Goal: Transaction & Acquisition: Purchase product/service

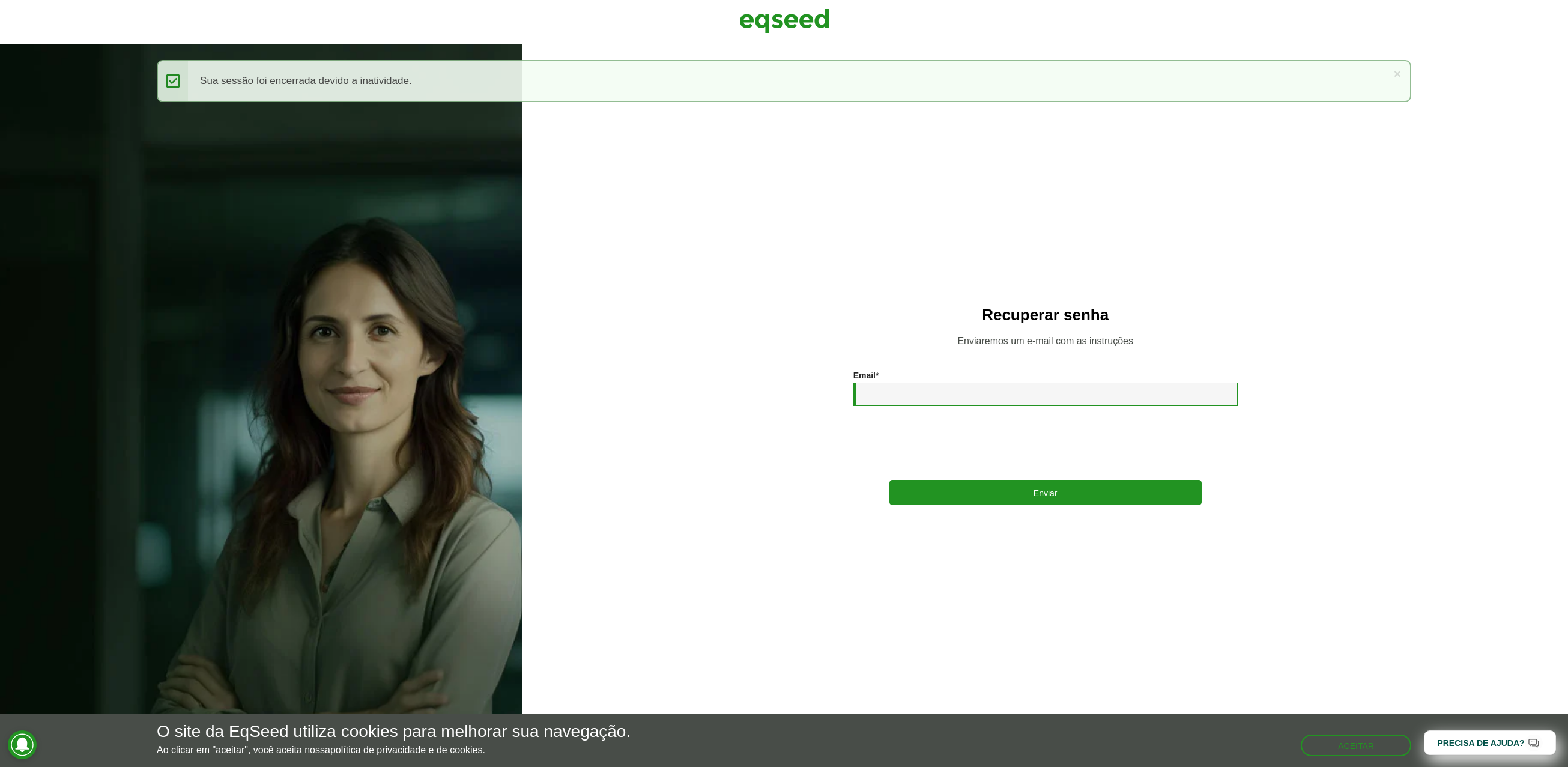
click at [932, 400] on input "Email *" at bounding box center [1045, 394] width 384 height 24
type input "**********"
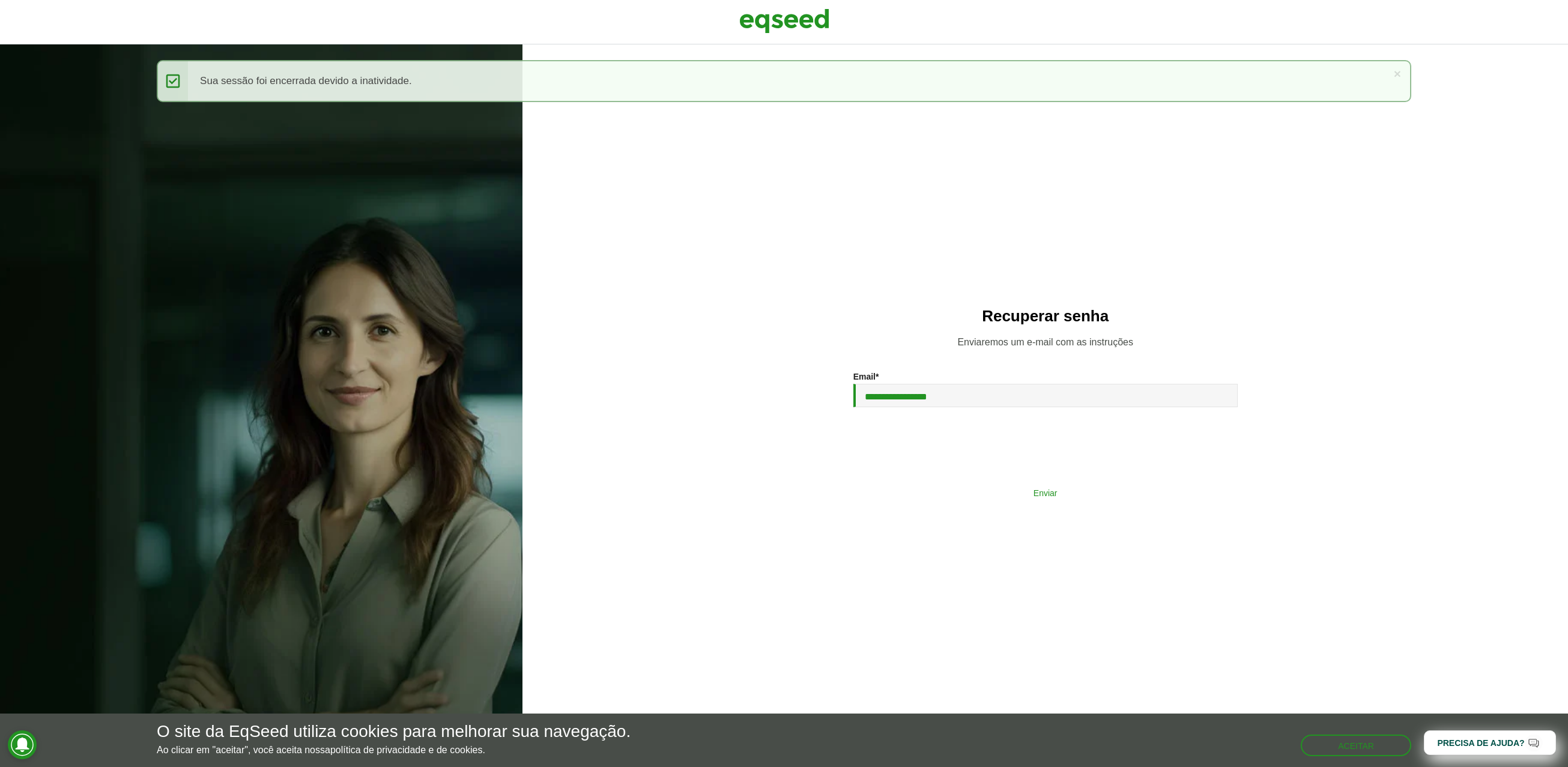
click at [994, 486] on button "Enviar" at bounding box center [1045, 492] width 312 height 23
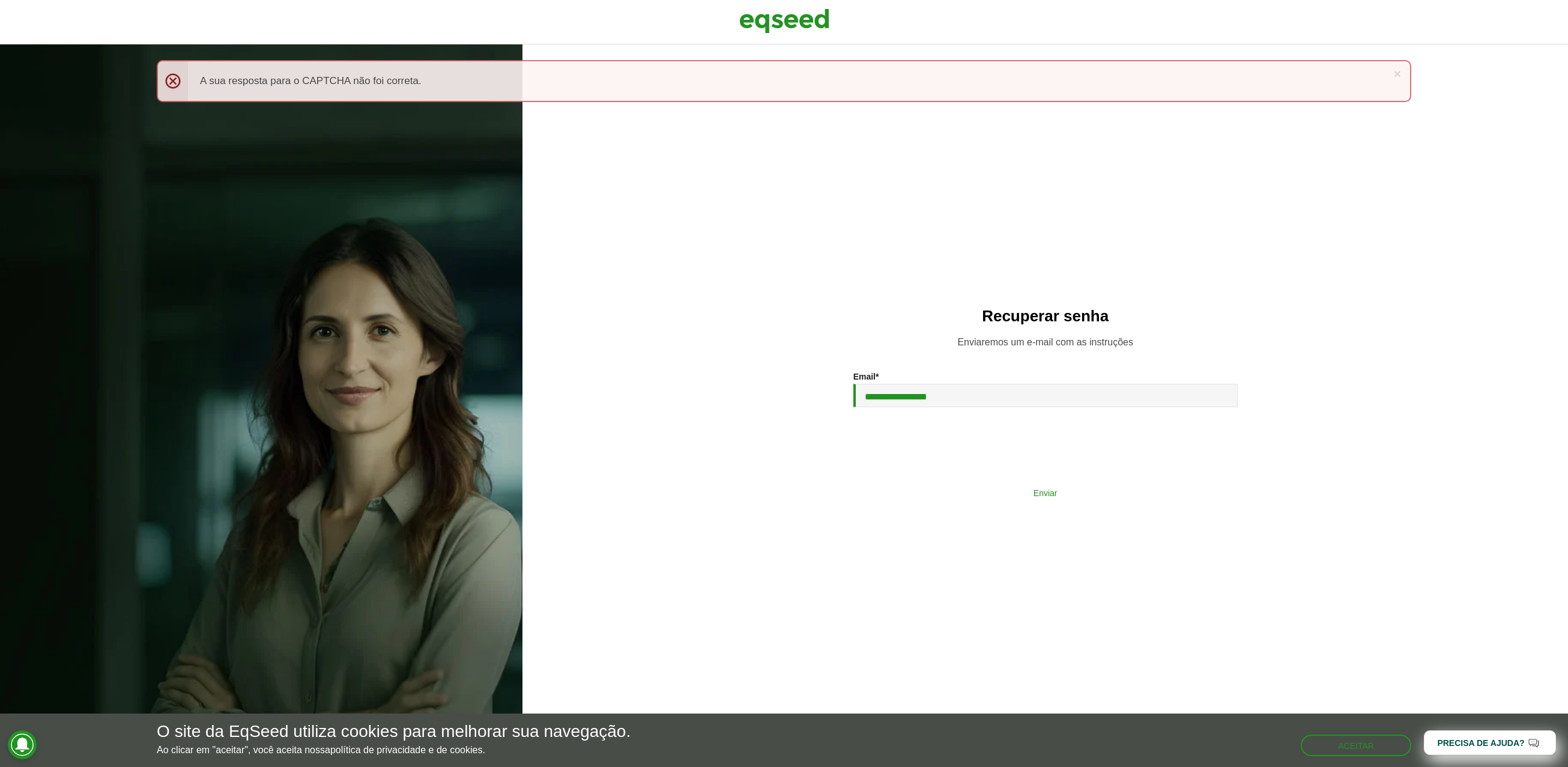
click at [988, 483] on button "Enviar" at bounding box center [1045, 492] width 312 height 23
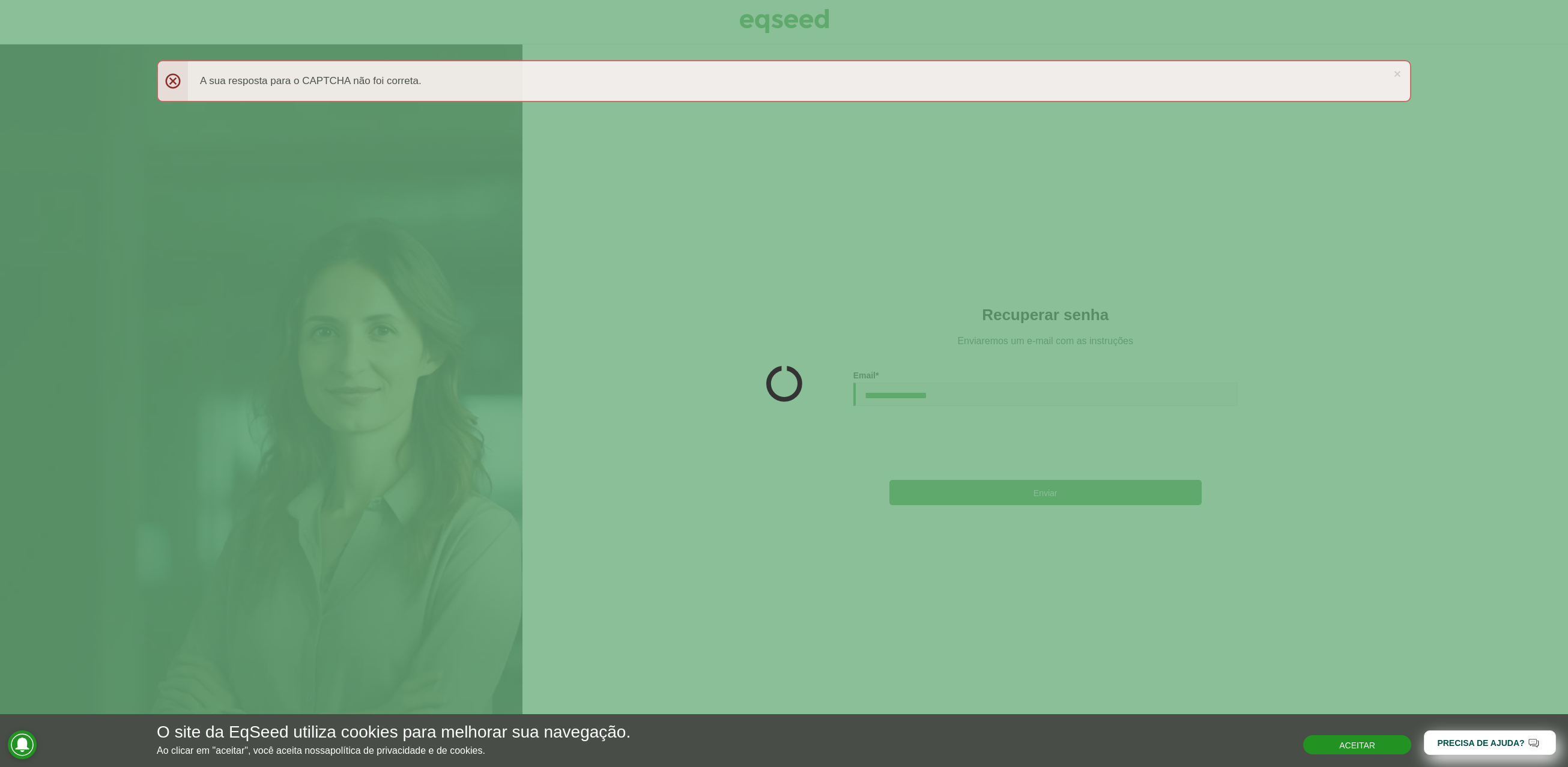
click at [1365, 744] on button "Aceitar" at bounding box center [1356, 745] width 108 height 19
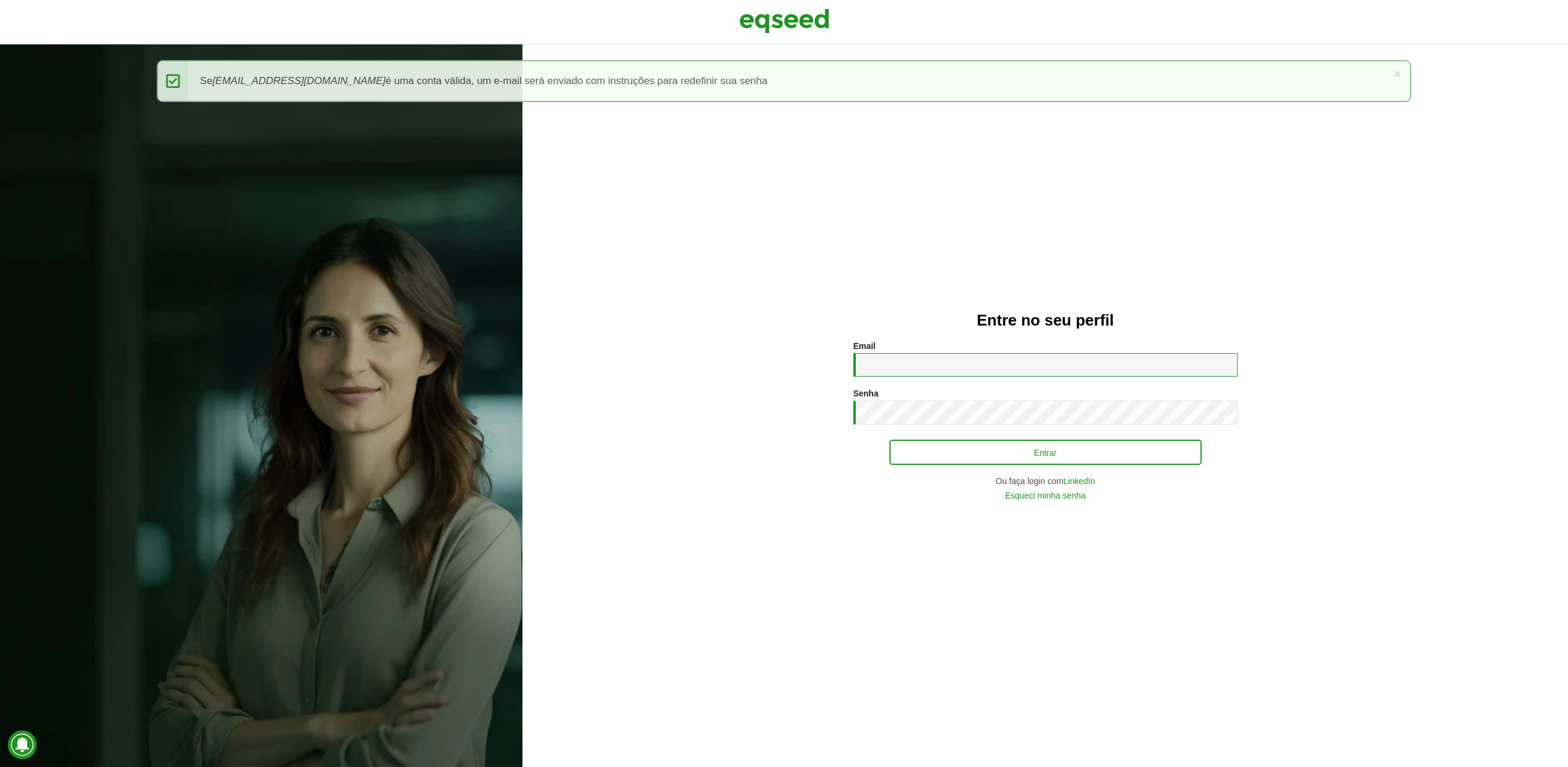
type input "**********"
click at [1008, 458] on button "Entrar" at bounding box center [1045, 452] width 312 height 23
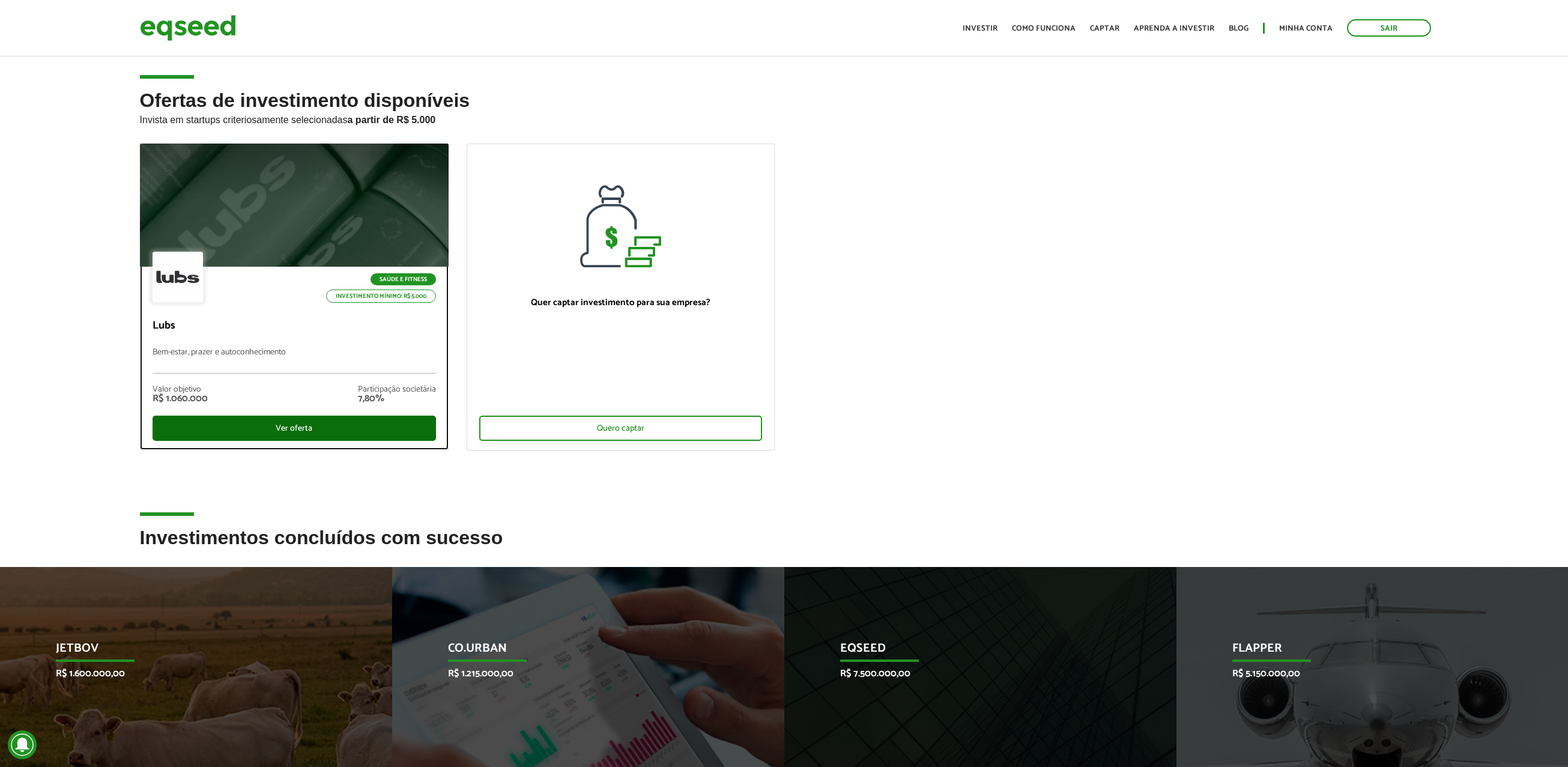
click at [276, 423] on div "Ver oferta" at bounding box center [294, 428] width 283 height 25
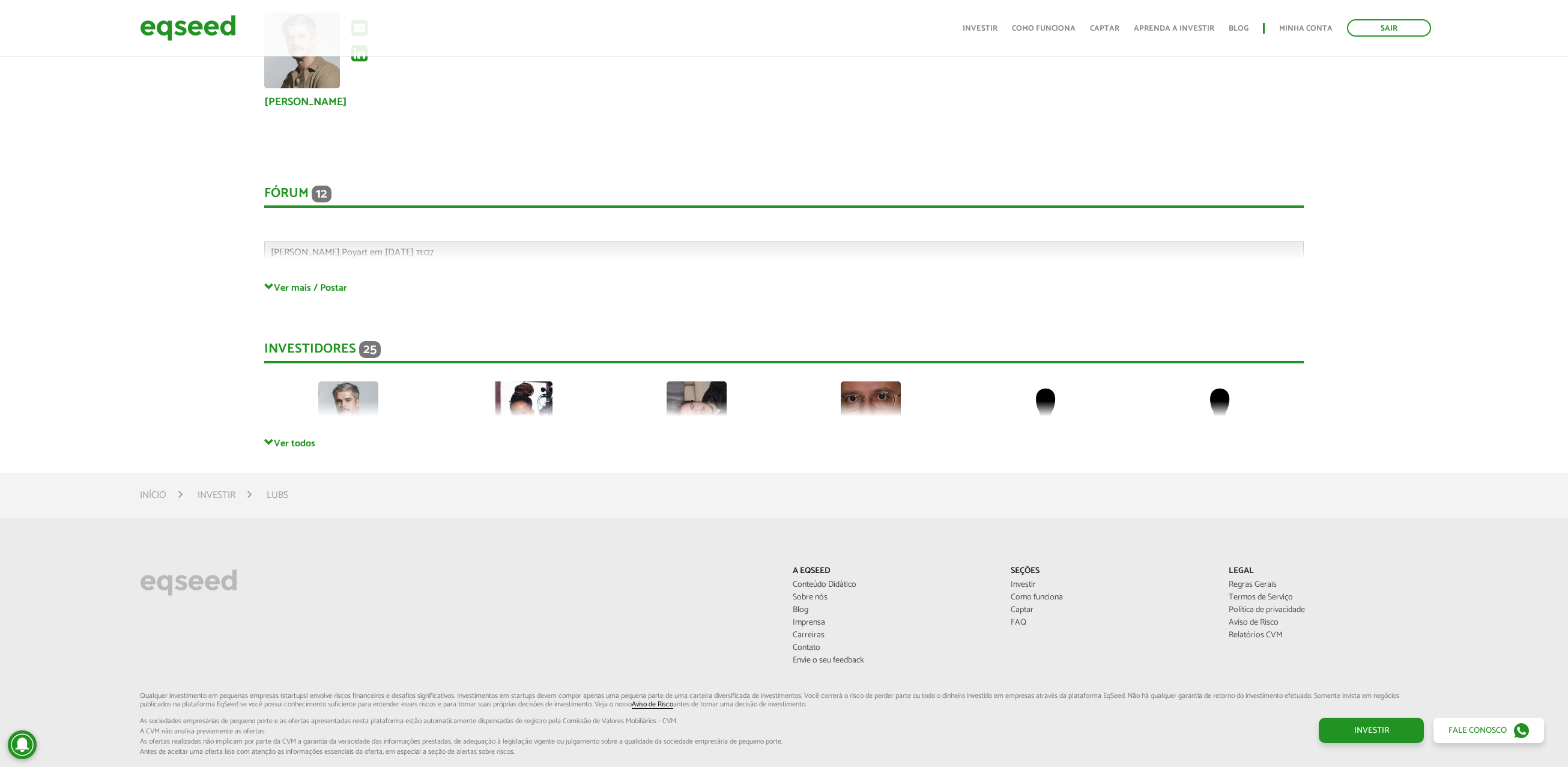
scroll to position [3408, 0]
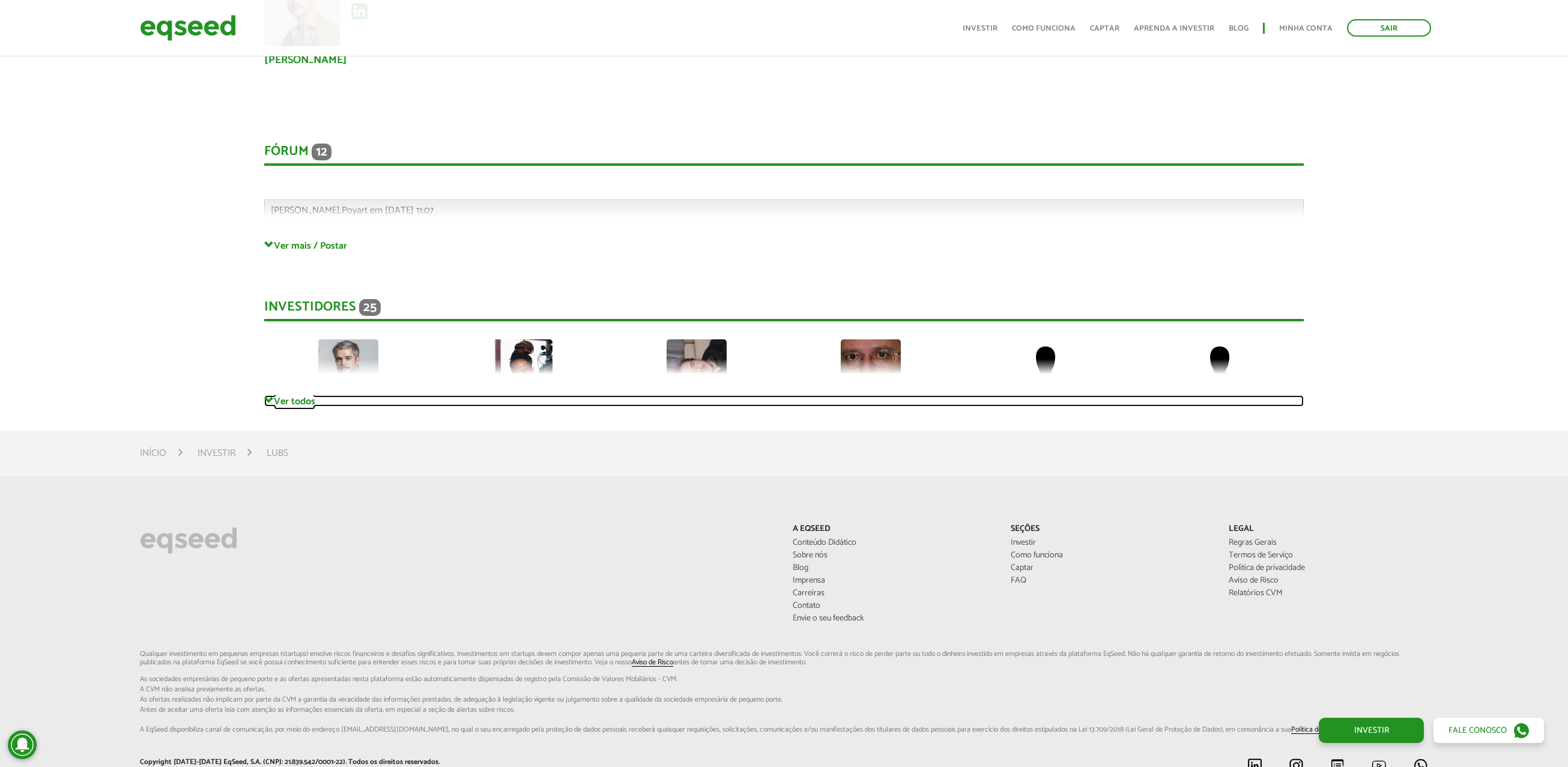
click at [290, 399] on link "Ver todos" at bounding box center [784, 400] width 1039 height 11
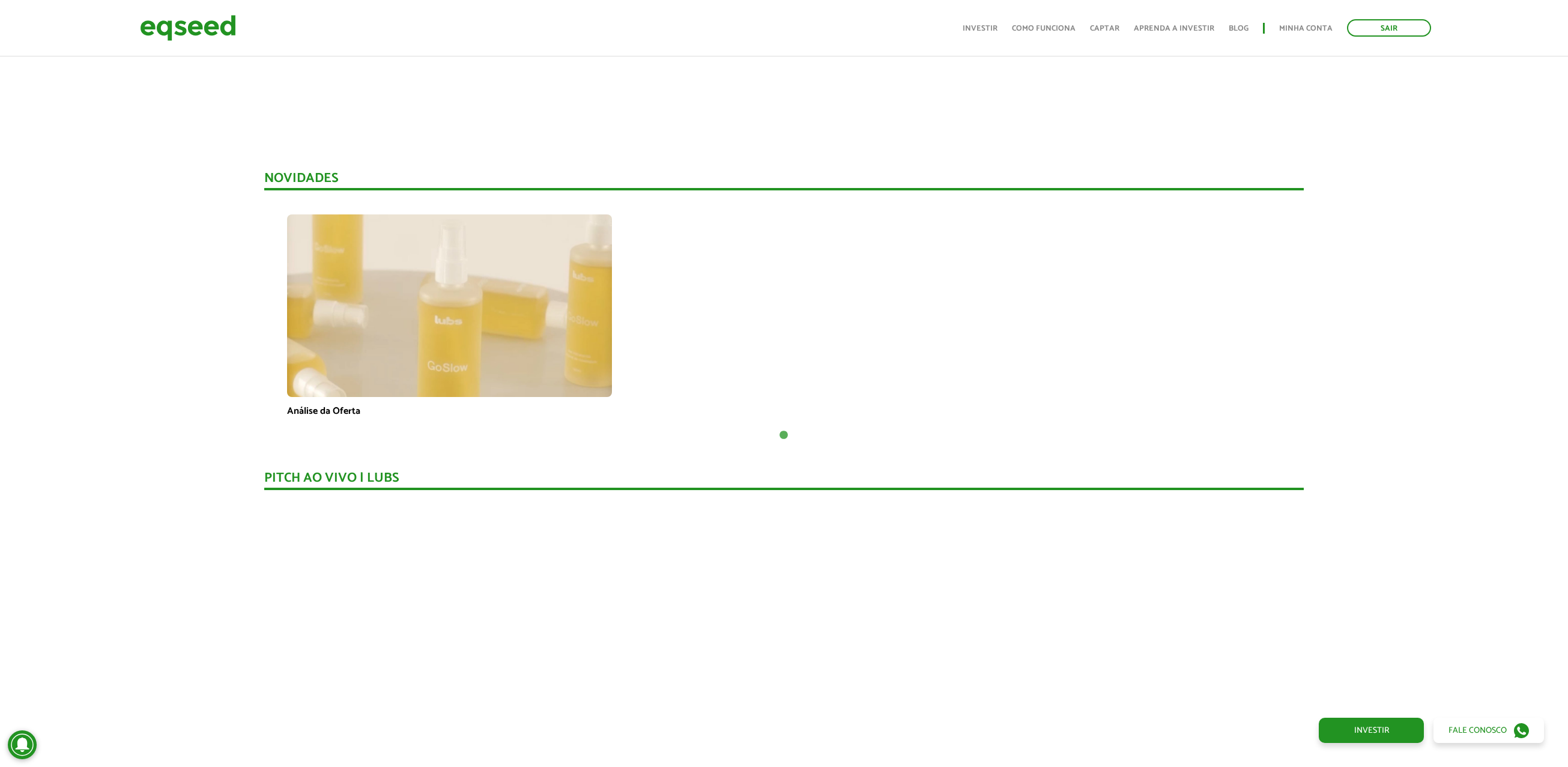
scroll to position [714, 0]
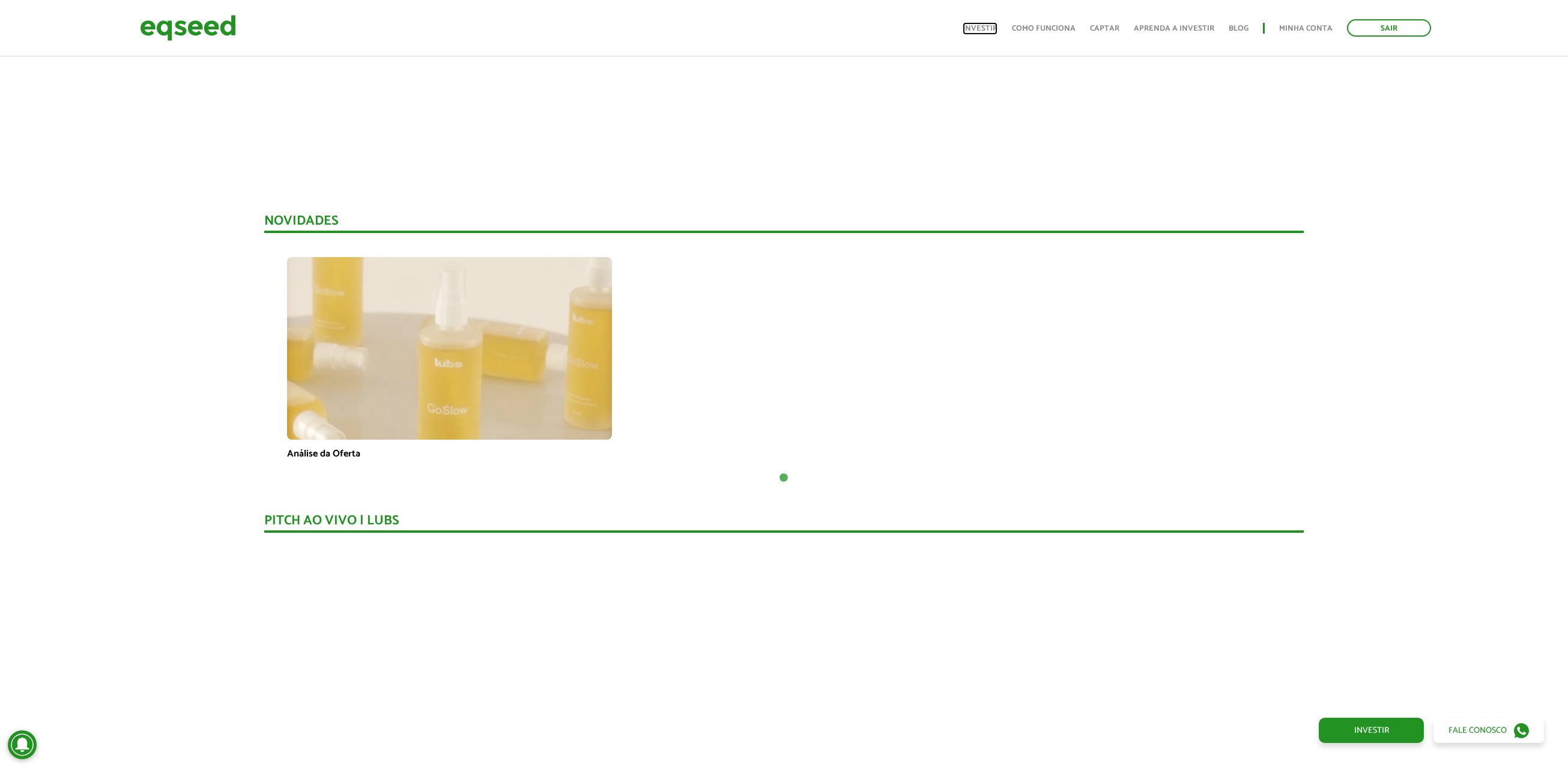
click at [992, 32] on link "Investir" at bounding box center [980, 28] width 35 height 8
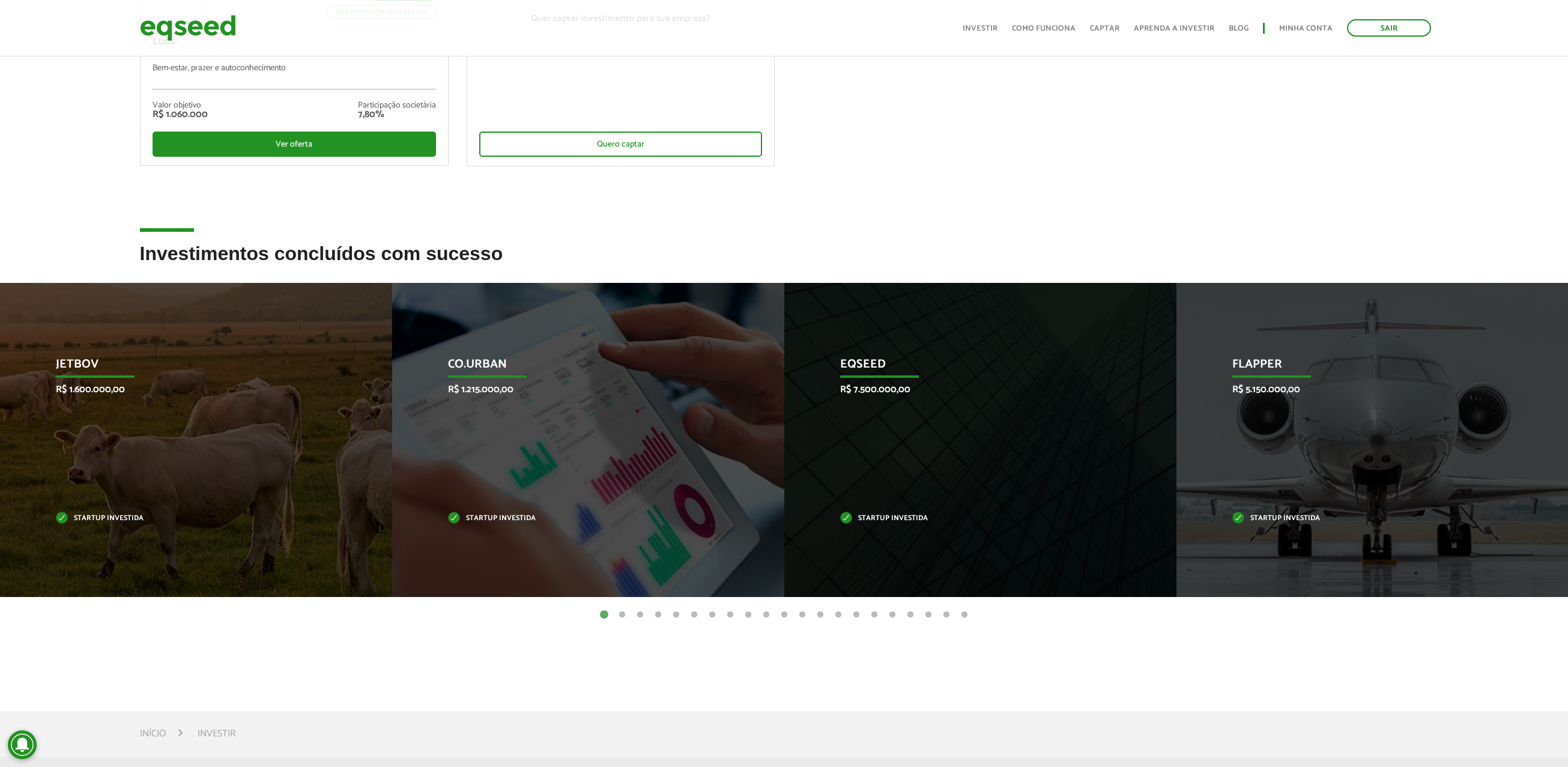
scroll to position [284, 0]
